Goal: Task Accomplishment & Management: Manage account settings

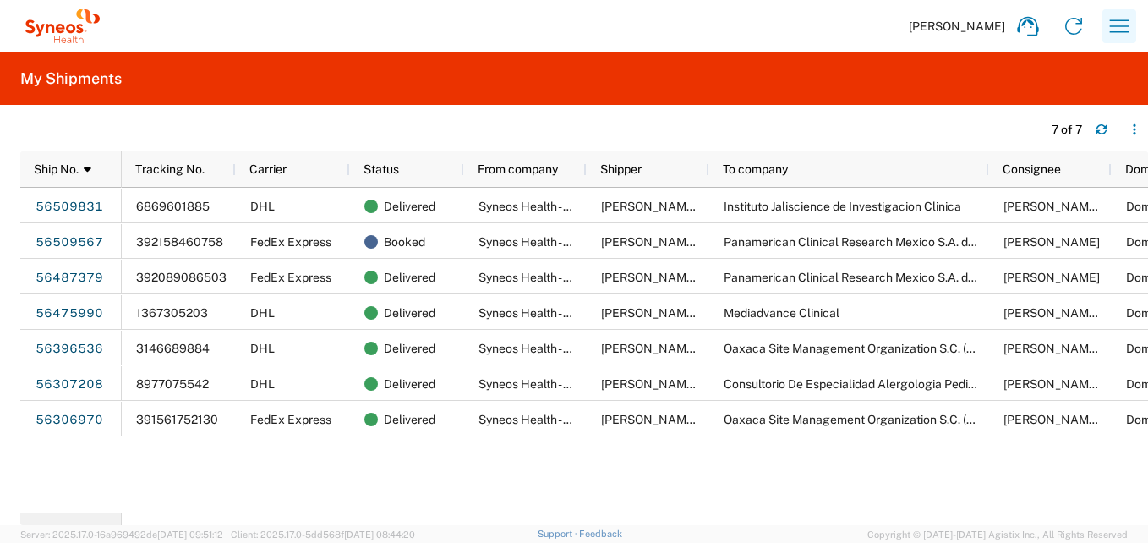
click at [1127, 27] on icon "button" at bounding box center [1119, 26] width 27 height 27
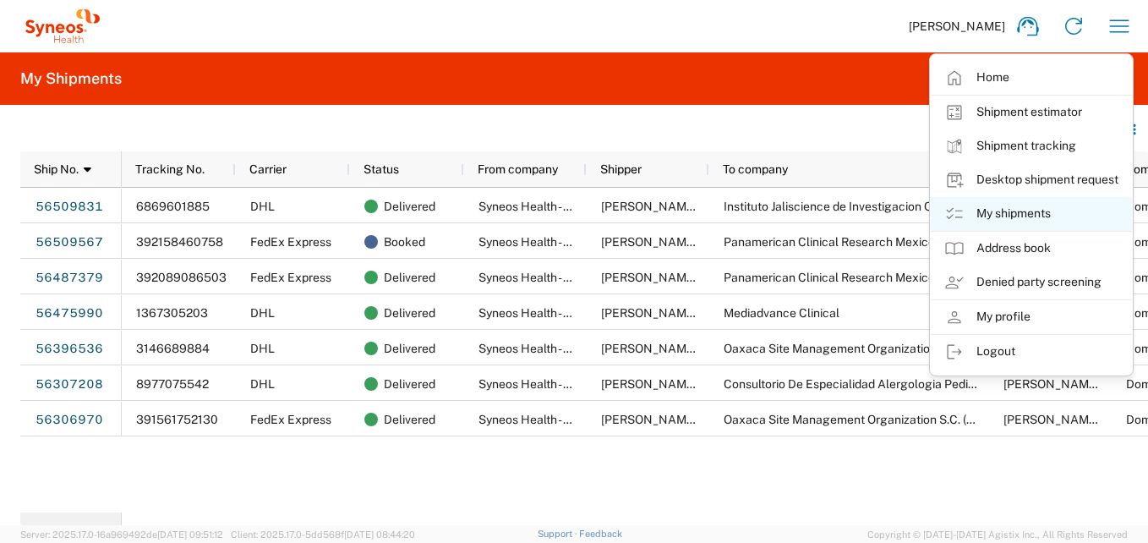
click at [1015, 214] on link "My shipments" at bounding box center [1031, 214] width 201 height 34
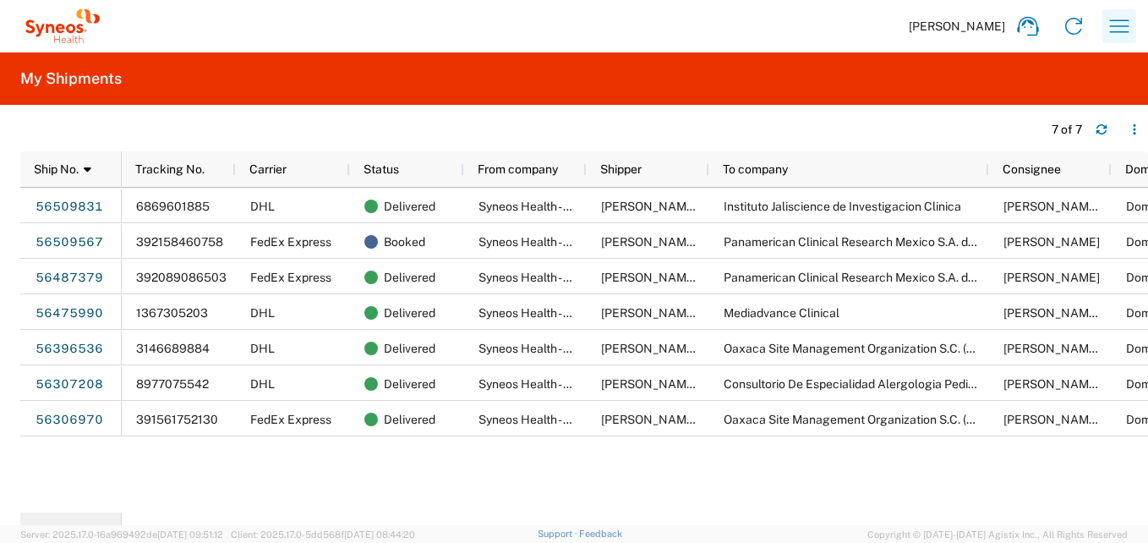
click at [1119, 25] on icon "button" at bounding box center [1119, 26] width 27 height 27
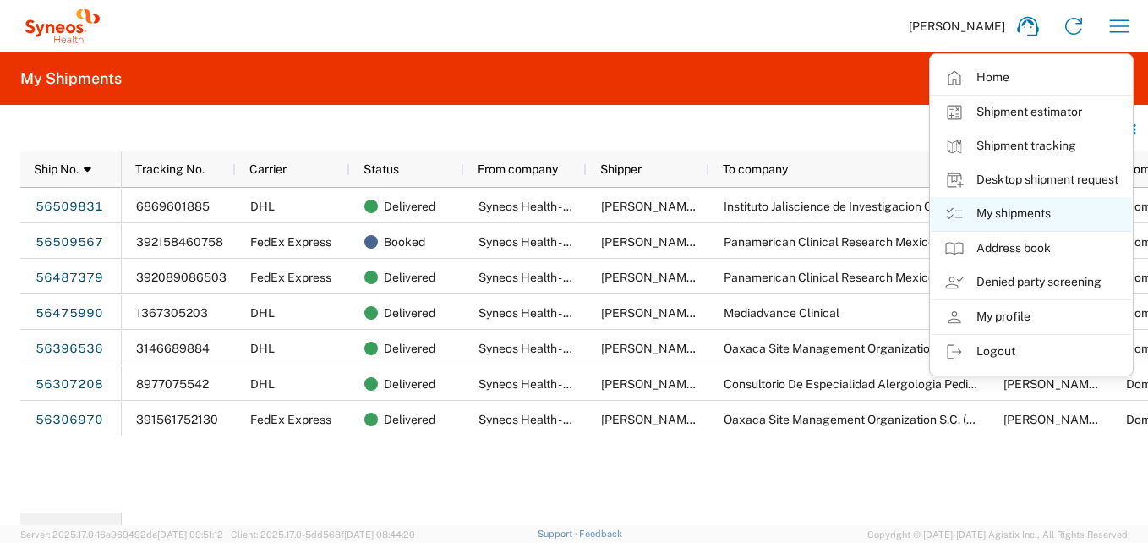
click at [1014, 213] on link "My shipments" at bounding box center [1031, 214] width 201 height 34
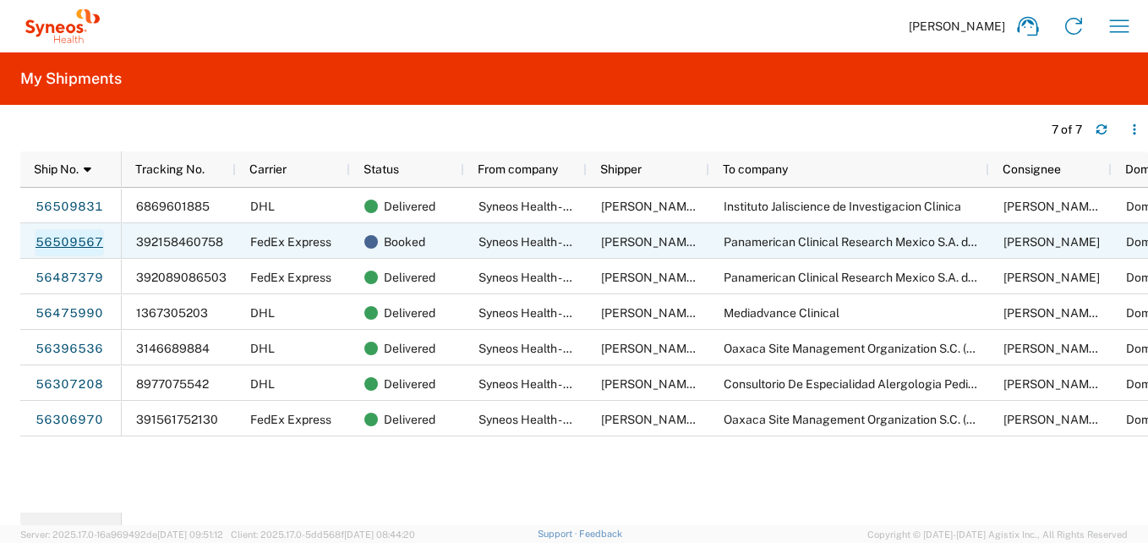
click at [57, 242] on link "56509567" at bounding box center [69, 242] width 69 height 27
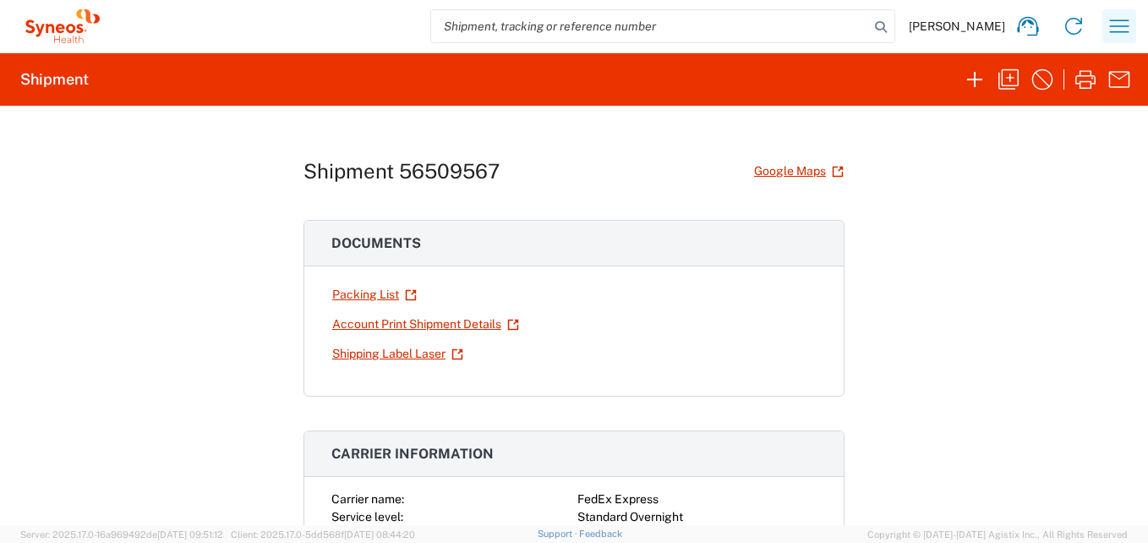
click at [1106, 26] on icon "button" at bounding box center [1119, 26] width 27 height 27
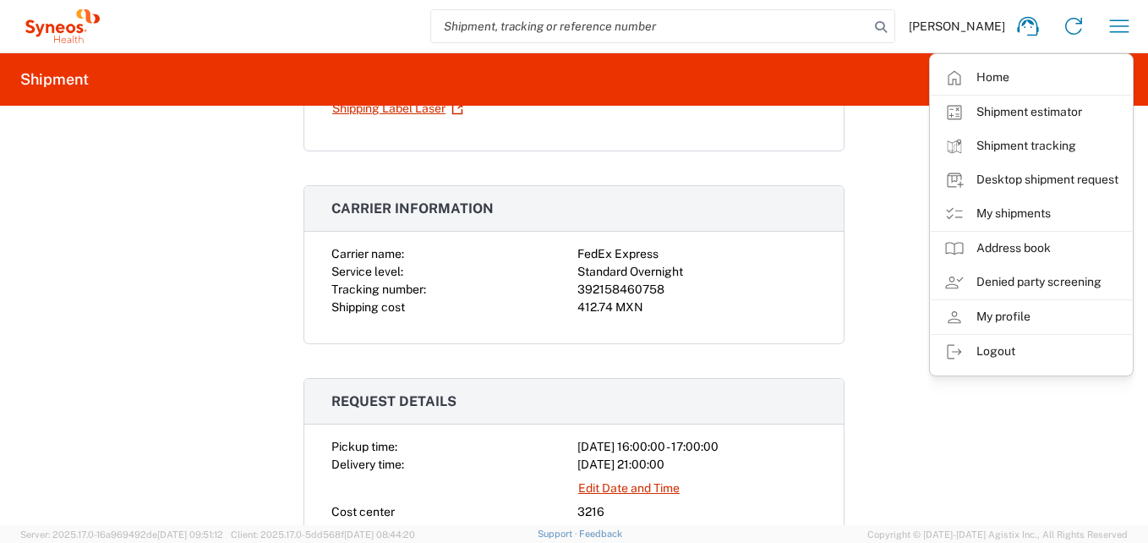
scroll to position [254, 0]
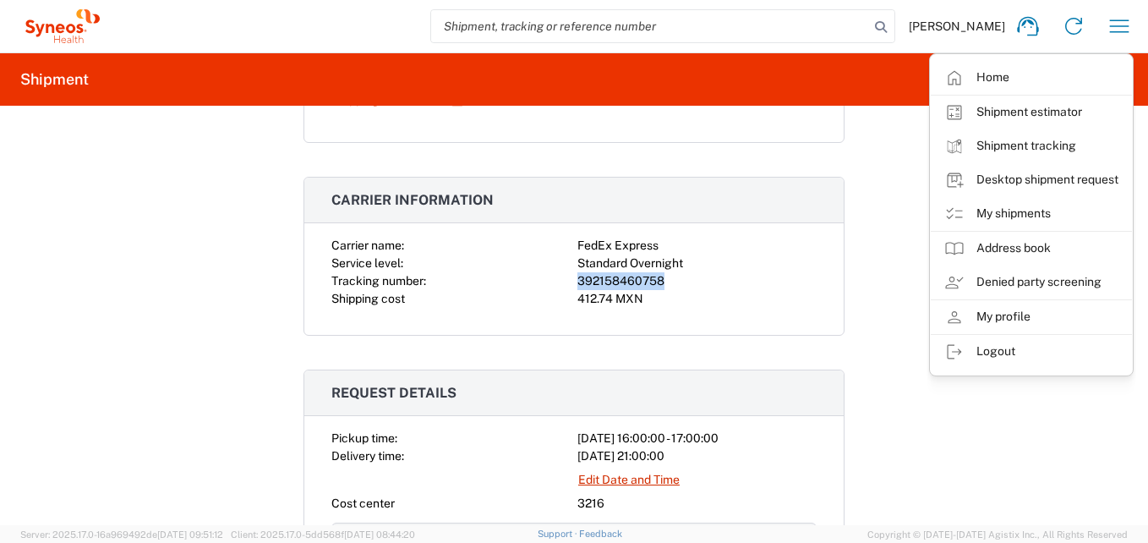
drag, startPoint x: 660, startPoint y: 280, endPoint x: 555, endPoint y: 288, distance: 105.2
click at [555, 288] on div "Carrier name: FedEx Express Service level: Standard Overnight Tracking number: …" at bounding box center [573, 272] width 485 height 71
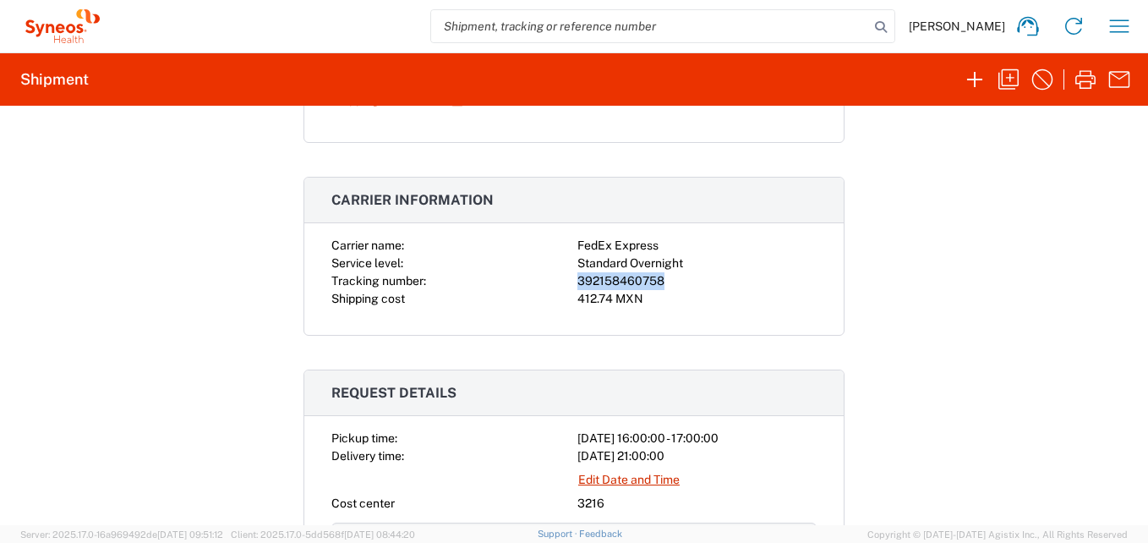
copy div "392158460758"
click at [1122, 29] on icon "button" at bounding box center [1119, 26] width 27 height 27
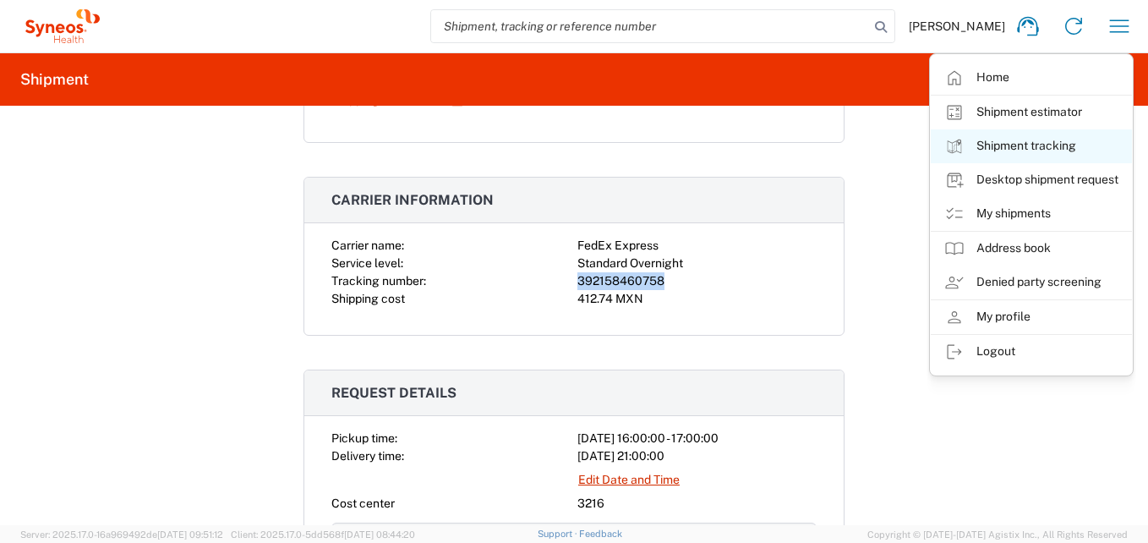
click at [1031, 142] on link "Shipment tracking" at bounding box center [1031, 146] width 201 height 34
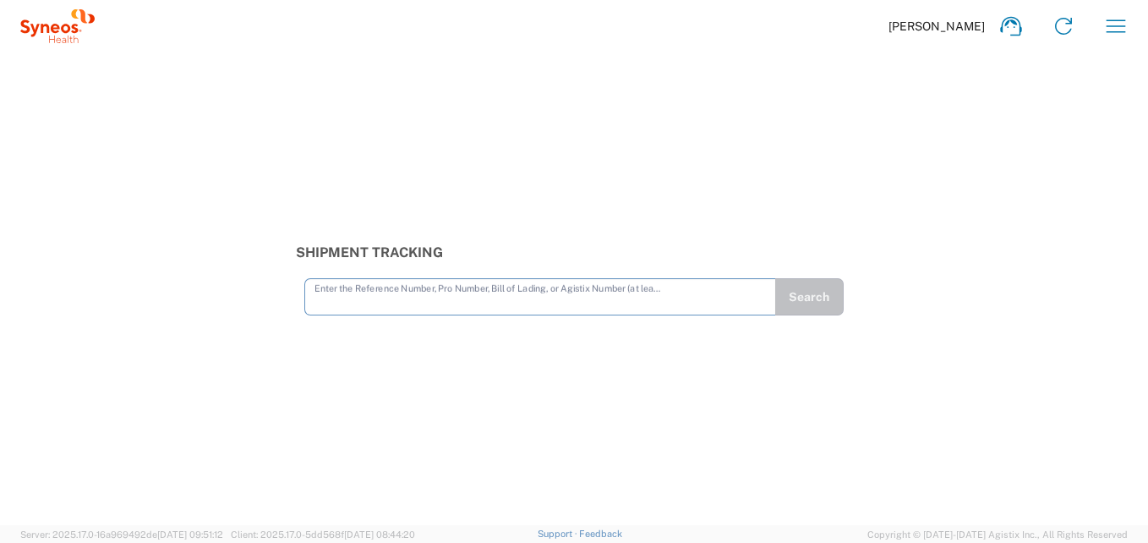
click at [369, 302] on input "text" at bounding box center [539, 296] width 451 height 30
type input "392158460758"
click at [814, 309] on button "Search" at bounding box center [808, 296] width 69 height 37
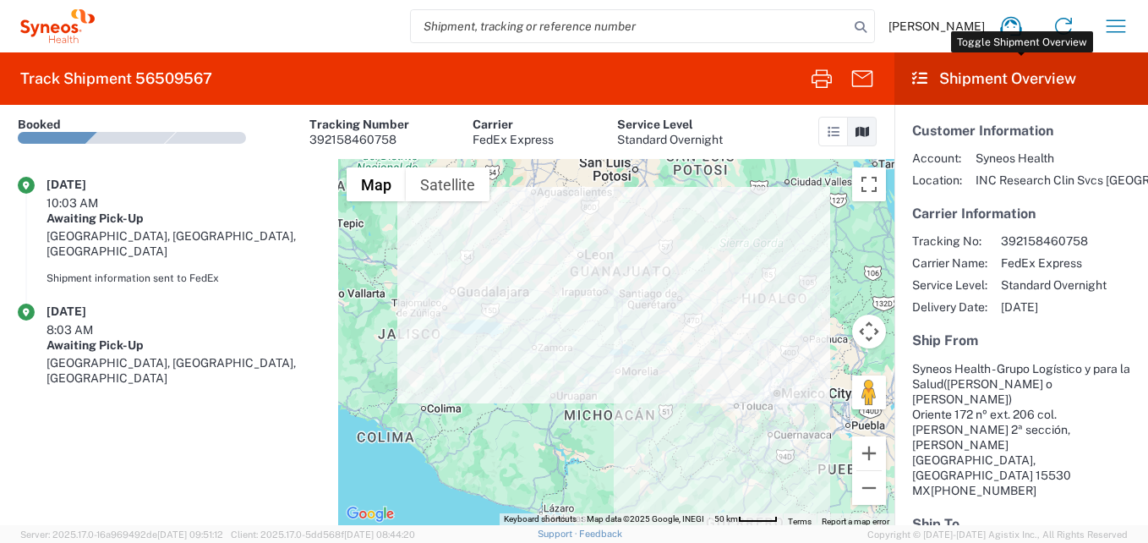
click at [1022, 79] on header "Shipment Overview" at bounding box center [1021, 78] width 254 height 52
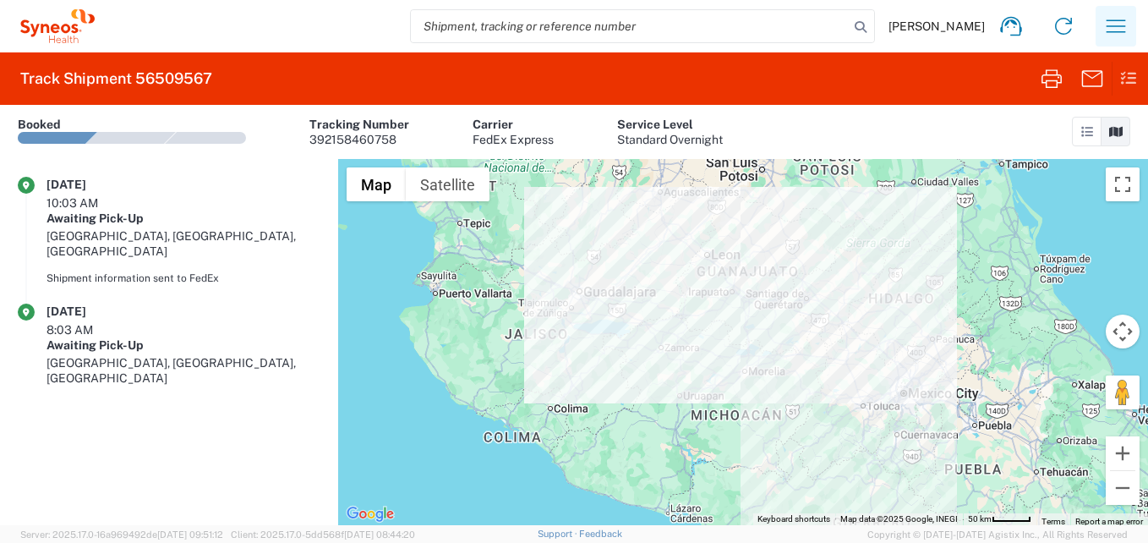
click at [1119, 28] on icon "button" at bounding box center [1115, 26] width 27 height 27
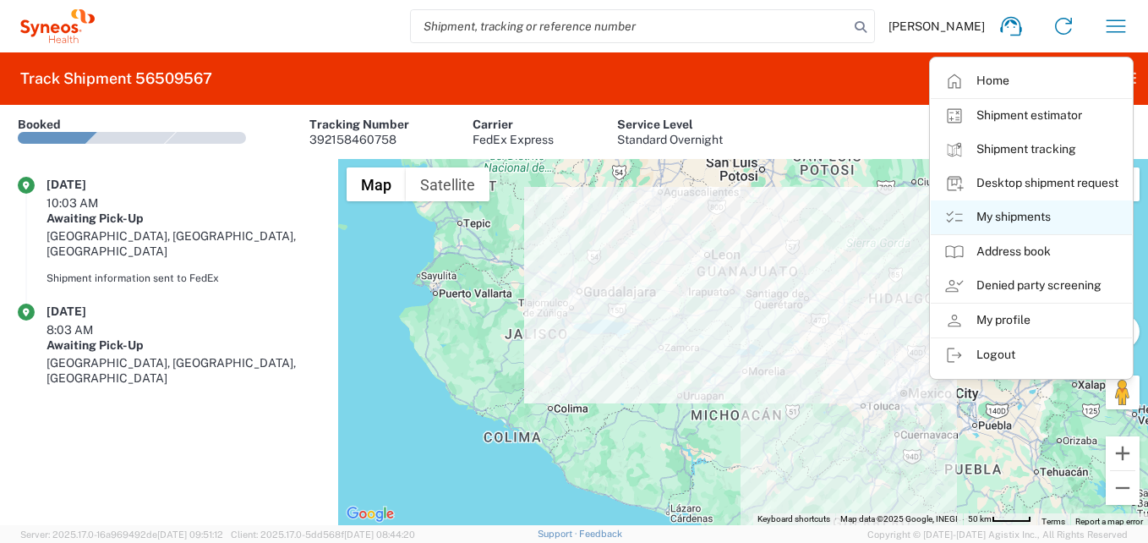
click at [1020, 205] on link "My shipments" at bounding box center [1031, 217] width 201 height 34
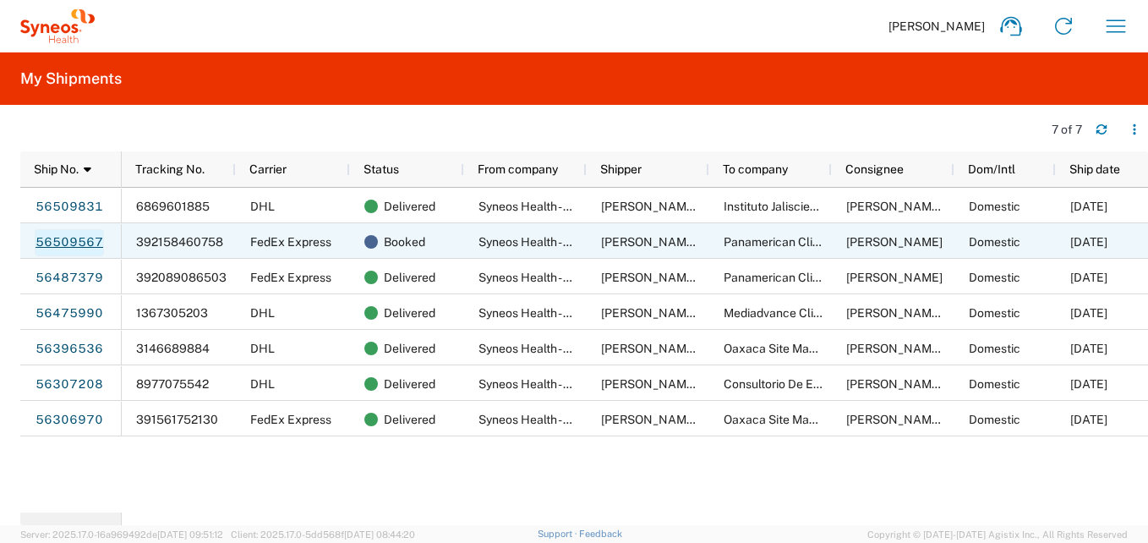
click at [51, 243] on link "56509567" at bounding box center [69, 242] width 69 height 27
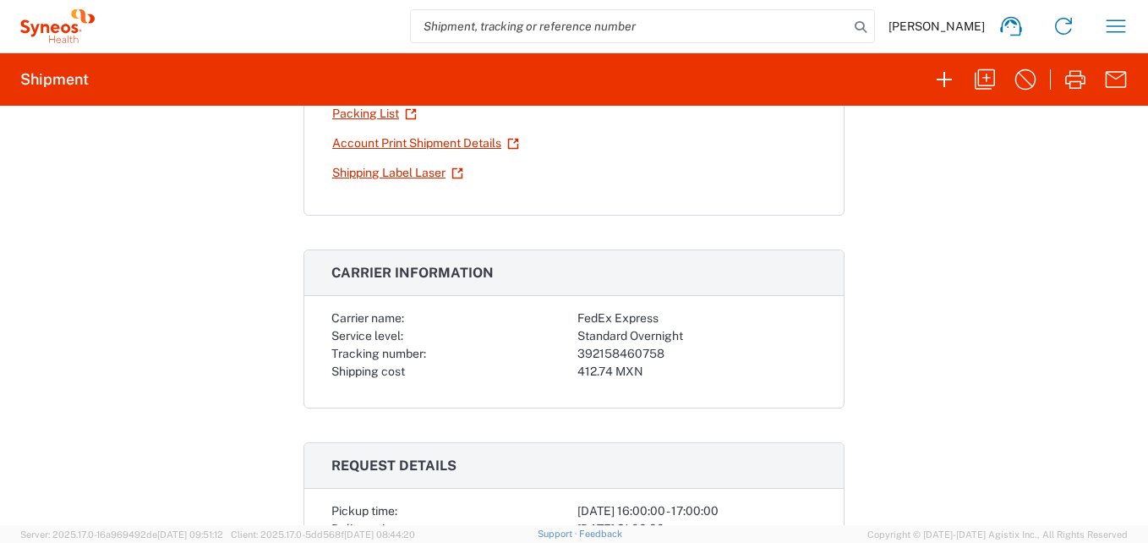
scroll to position [423, 0]
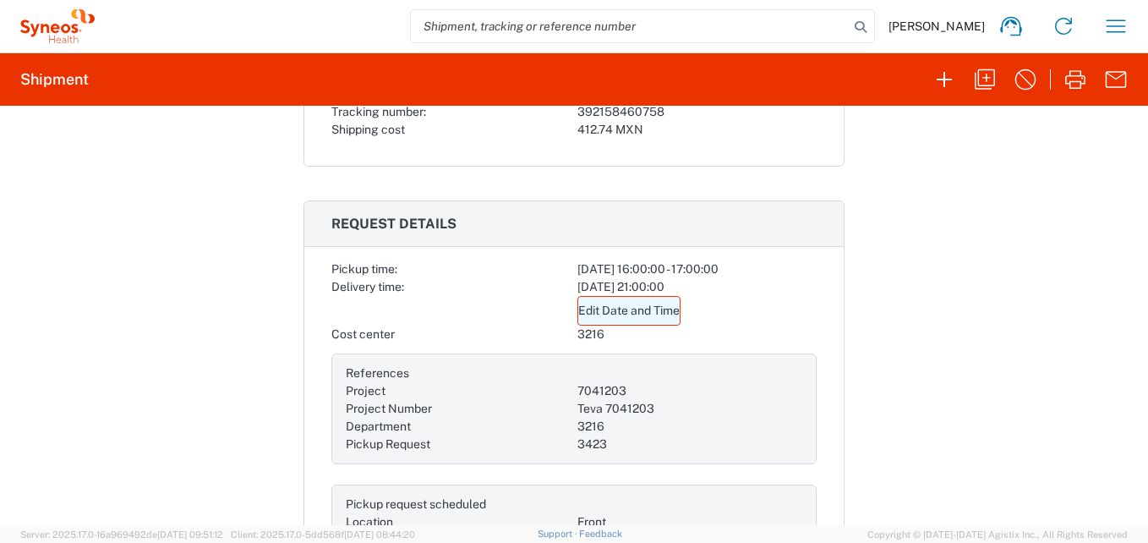
click at [601, 308] on link "Edit Date and Time" at bounding box center [628, 311] width 103 height 30
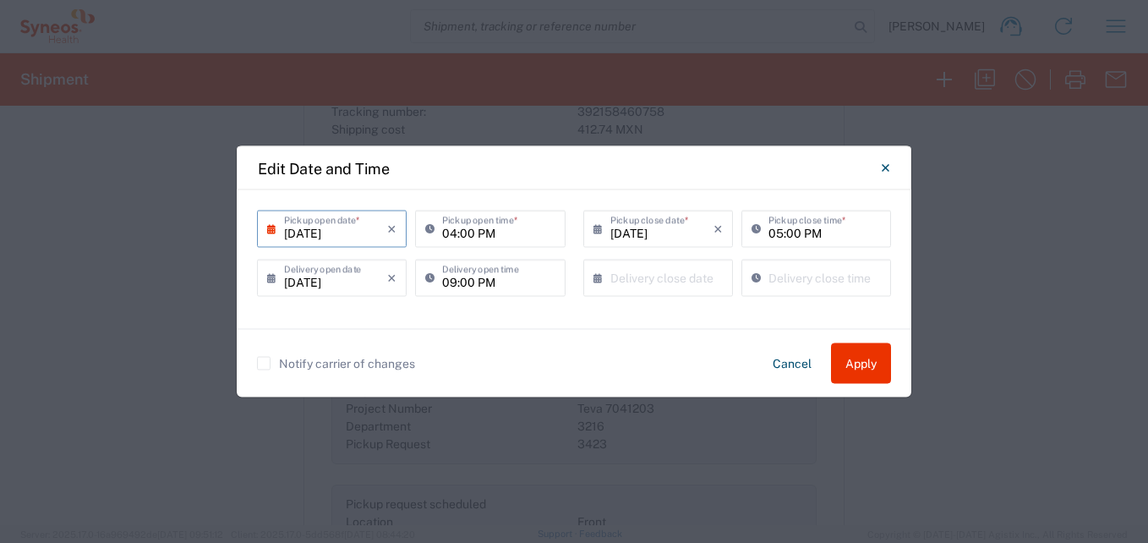
click at [368, 227] on input "[DATE]" at bounding box center [335, 228] width 103 height 30
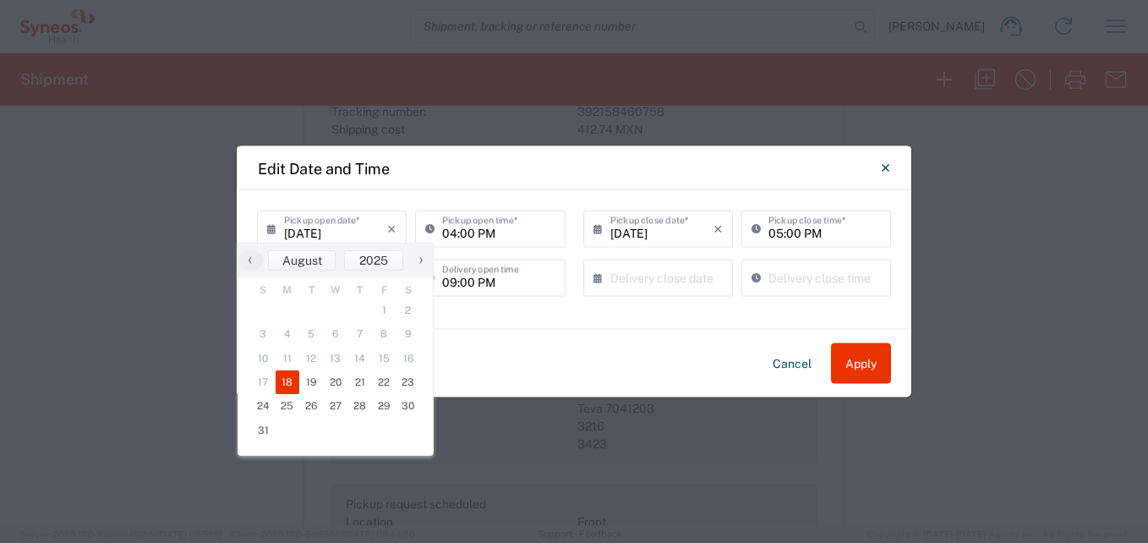
click at [564, 348] on div "Notify carrier of changes Cancel Apply" at bounding box center [574, 363] width 634 height 41
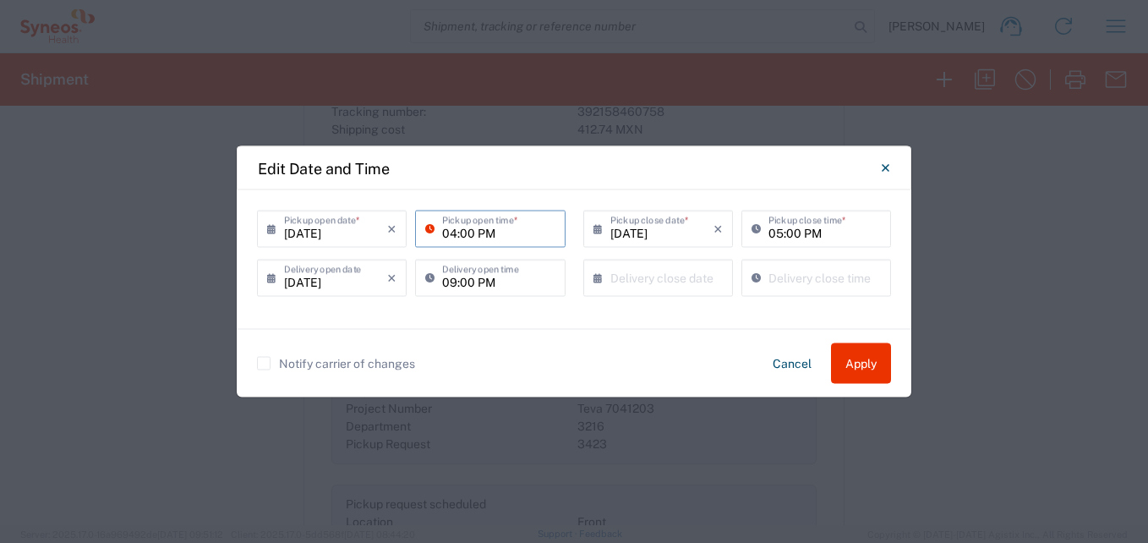
click at [508, 232] on input "04:00 PM" at bounding box center [498, 228] width 112 height 30
click at [478, 217] on input "04:00 PM" at bounding box center [498, 228] width 112 height 30
click at [503, 341] on div "Notify carrier of changes Cancel Apply" at bounding box center [574, 363] width 675 height 68
type input "08/19/202509:00 PM"
click at [485, 329] on div "Notify carrier of changes Cancel Apply" at bounding box center [574, 363] width 675 height 68
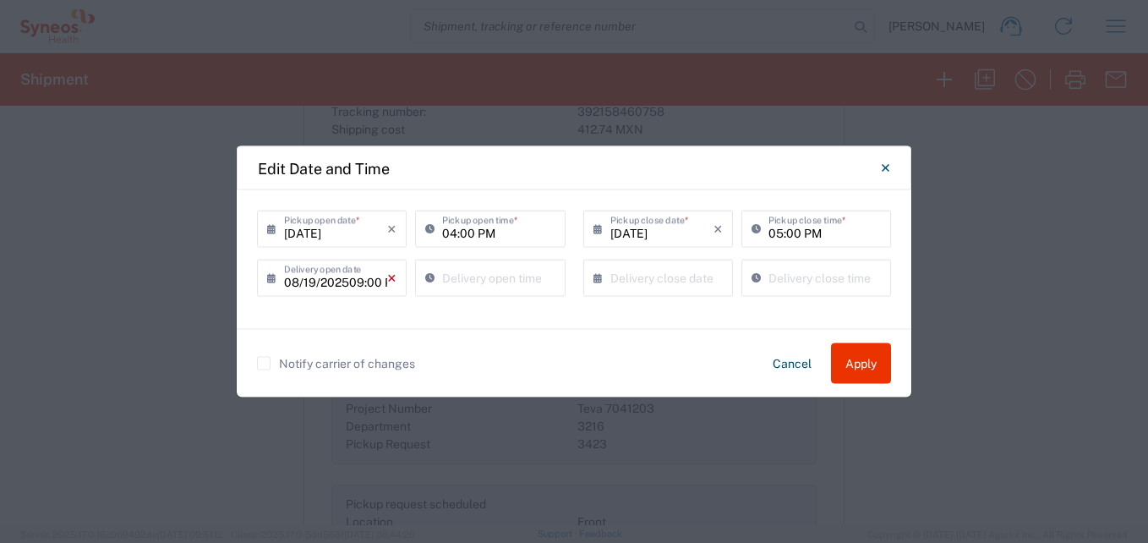
click at [396, 275] on icon "×" at bounding box center [391, 278] width 9 height 27
click at [868, 362] on button "Apply" at bounding box center [861, 363] width 60 height 41
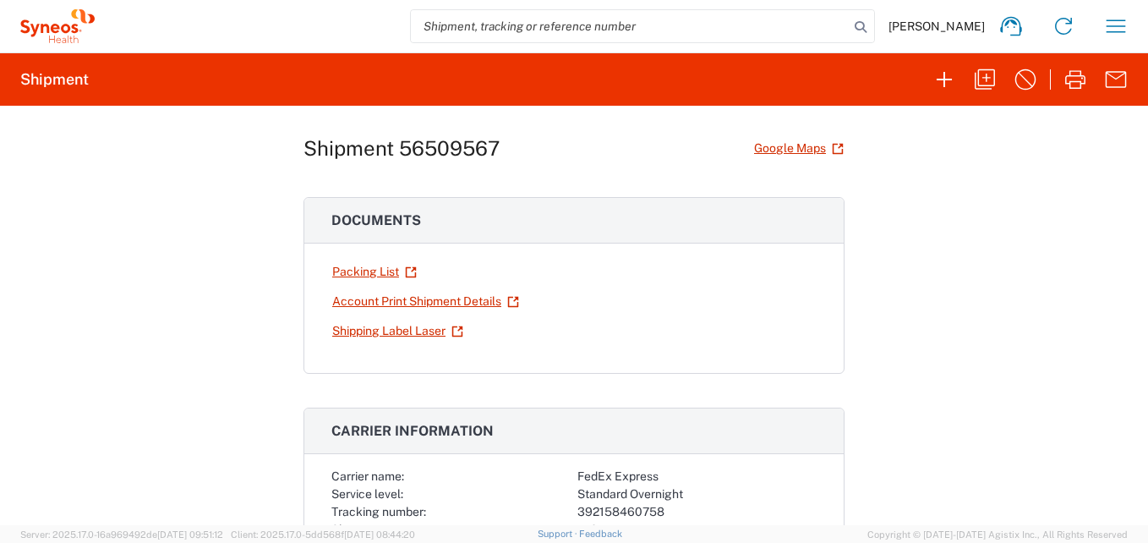
scroll to position [0, 0]
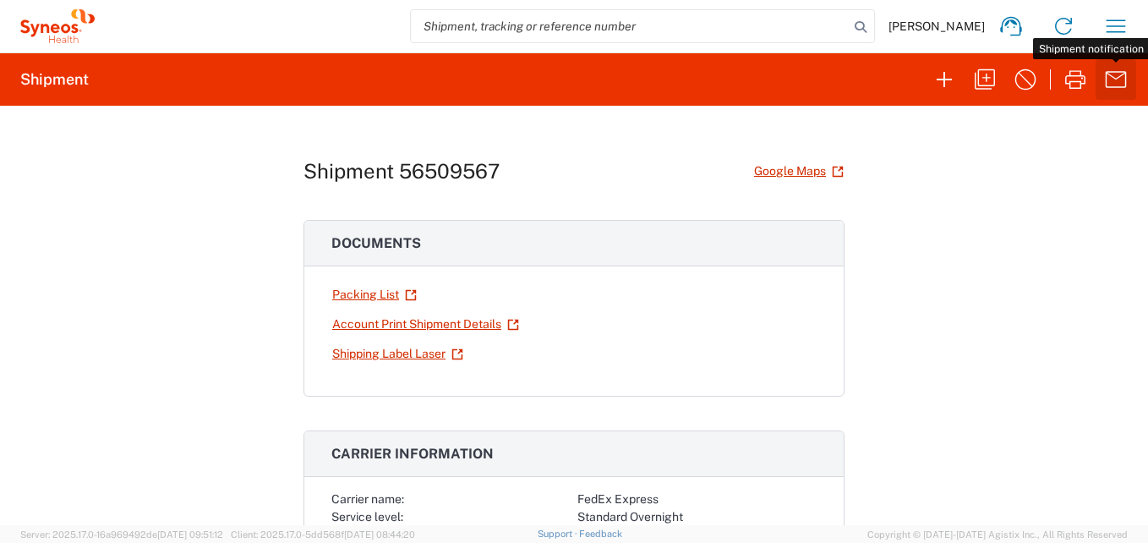
click at [1113, 81] on icon "button" at bounding box center [1115, 79] width 27 height 27
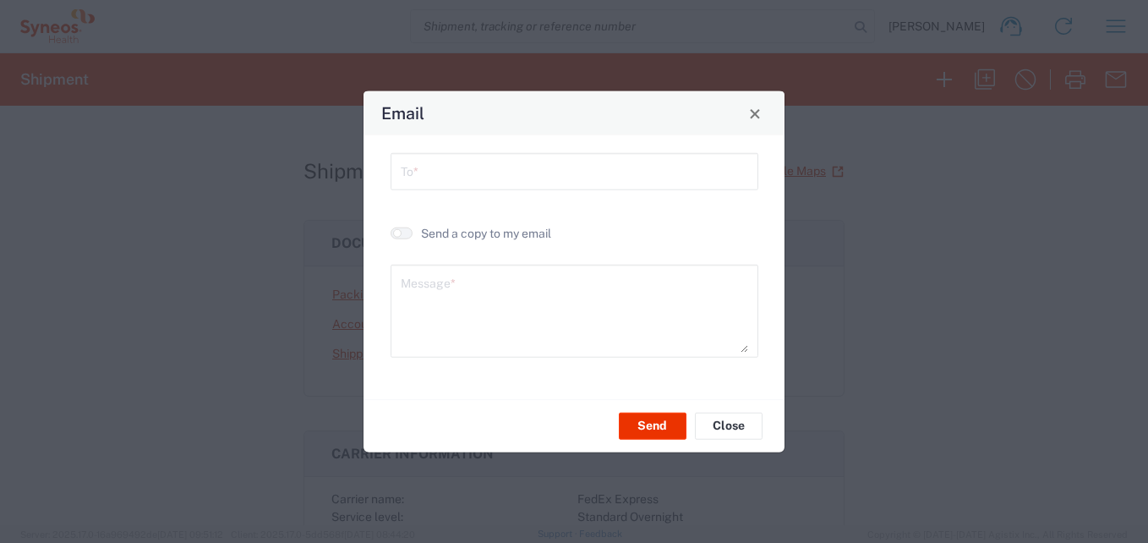
click at [511, 164] on input "text" at bounding box center [574, 171] width 347 height 30
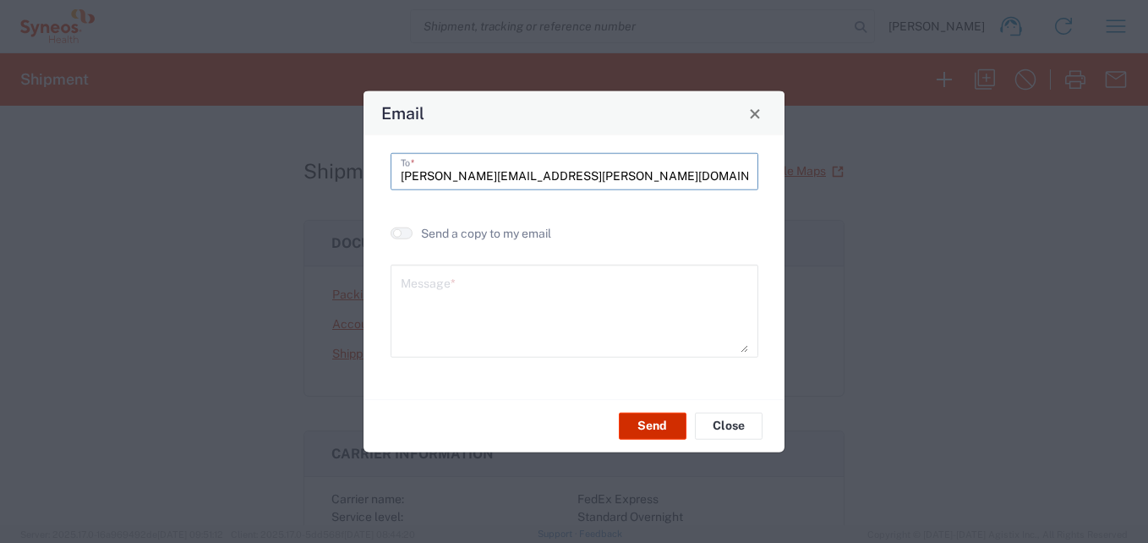
type input "[PERSON_NAME][EMAIL_ADDRESS][PERSON_NAME][DOMAIN_NAME]"
click at [648, 422] on button "Send" at bounding box center [653, 425] width 68 height 27
